Goal: Navigation & Orientation: Find specific page/section

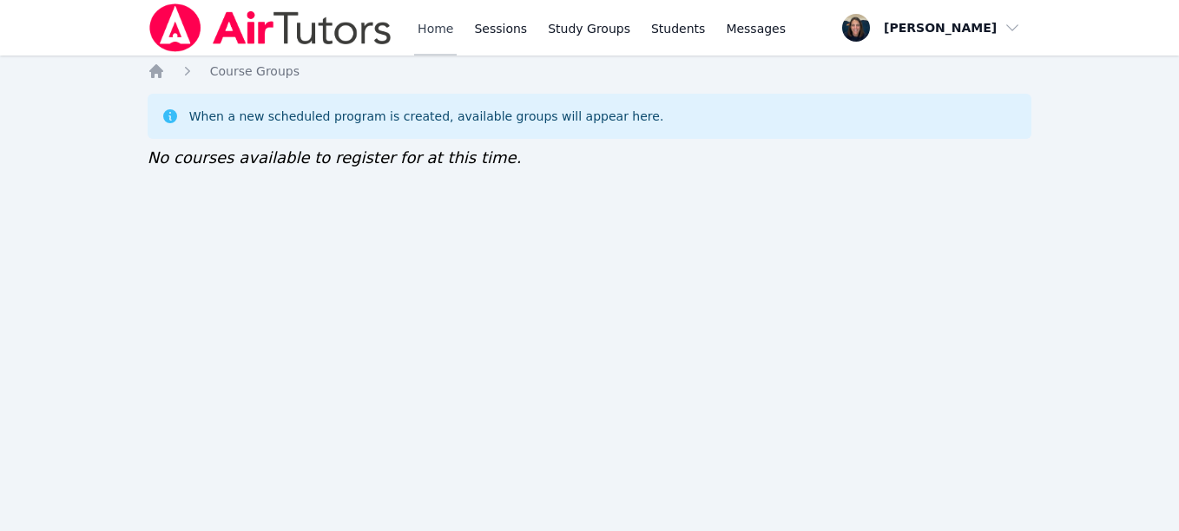
click at [427, 28] on link "Home" at bounding box center [435, 28] width 43 height 56
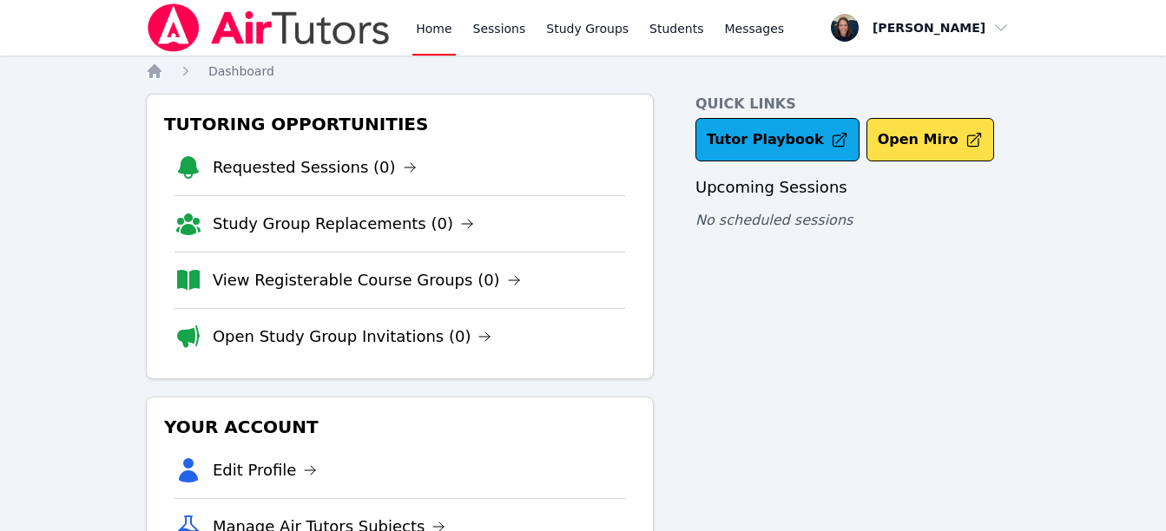
click at [427, 28] on link "Home" at bounding box center [433, 28] width 43 height 56
